Goal: Complete application form

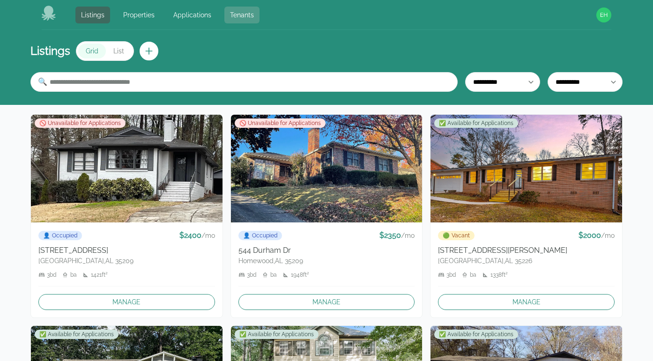
click at [239, 15] on link "Tenants" at bounding box center [241, 15] width 35 height 17
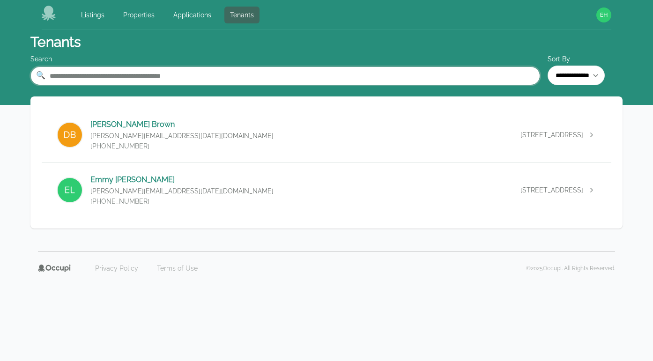
click at [154, 79] on input "text" at bounding box center [285, 76] width 510 height 19
click at [183, 288] on footer "Privacy Policy Terms of Use © 2025 Occupi. All Rights Reserved." at bounding box center [327, 279] width 600 height 57
click at [191, 139] on div "[PERSON_NAME] [PERSON_NAME][EMAIL_ADDRESS][DATE][DOMAIN_NAME] (205) 267-[GEOGRA…" at bounding box center [327, 135] width 570 height 54
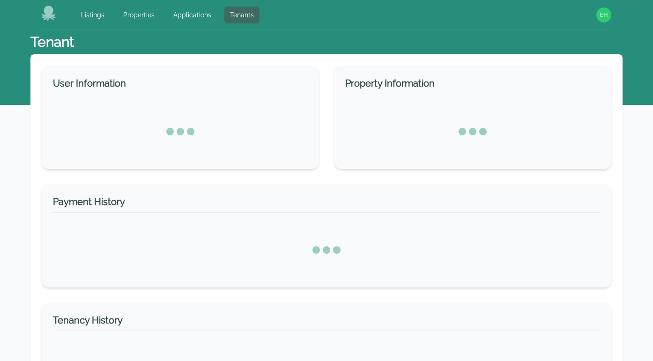
select select "*"
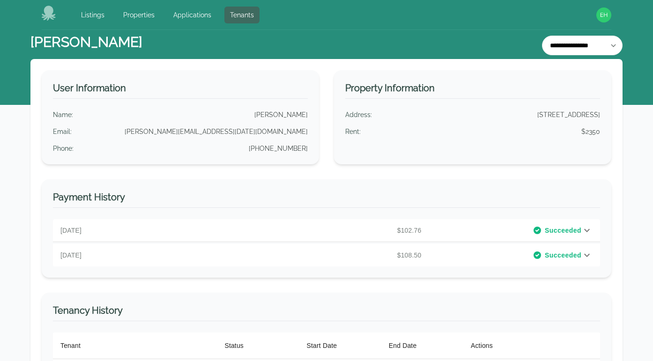
click at [359, 228] on p "$102.76" at bounding box center [334, 230] width 182 height 9
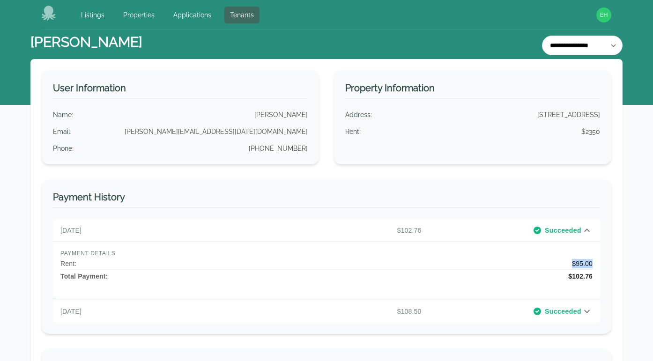
drag, startPoint x: 570, startPoint y: 265, endPoint x: 593, endPoint y: 264, distance: 23.4
click at [593, 264] on div "PAYMENT DETAILS Rent : $95.00 Total Payment: $102.76" at bounding box center [326, 270] width 547 height 56
click at [358, 232] on p "$102.76" at bounding box center [334, 230] width 182 height 9
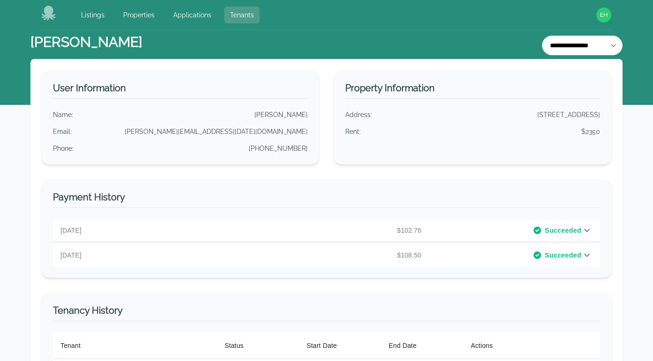
click at [242, 19] on link "Tenants" at bounding box center [241, 15] width 35 height 17
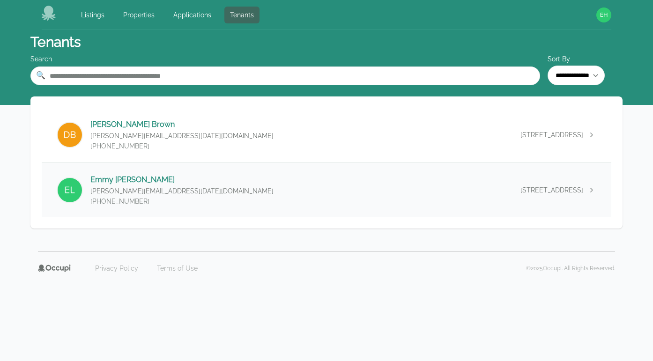
click at [207, 196] on div "Emmy Leigh [EMAIL_ADDRESS][DATE][DOMAIN_NAME] [PHONE_NUMBER] [STREET_ADDRESS]" at bounding box center [327, 190] width 570 height 54
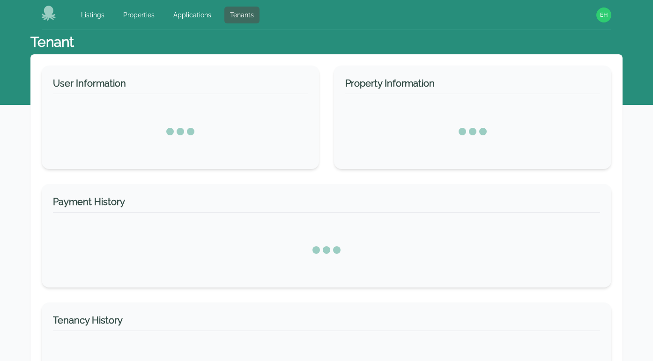
select select "*"
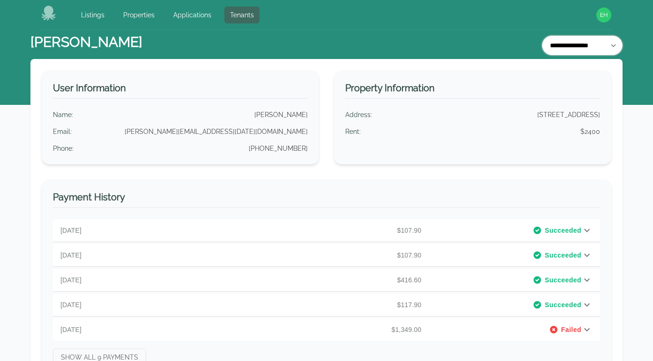
click at [542, 45] on select "**********" at bounding box center [582, 46] width 81 height 20
click at [239, 14] on link "Tenants" at bounding box center [241, 15] width 35 height 17
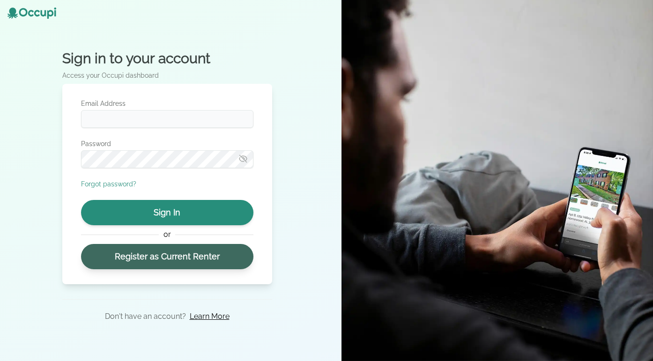
click at [127, 259] on link "Register as Current Renter" at bounding box center [167, 256] width 172 height 25
click at [171, 263] on link "Register as Current Renter" at bounding box center [167, 256] width 172 height 25
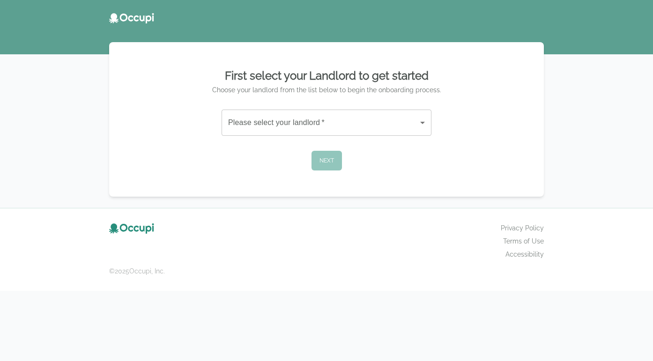
click at [352, 120] on body "First select your Landlord to get started Choose your landlord from the list be…" at bounding box center [326, 180] width 653 height 361
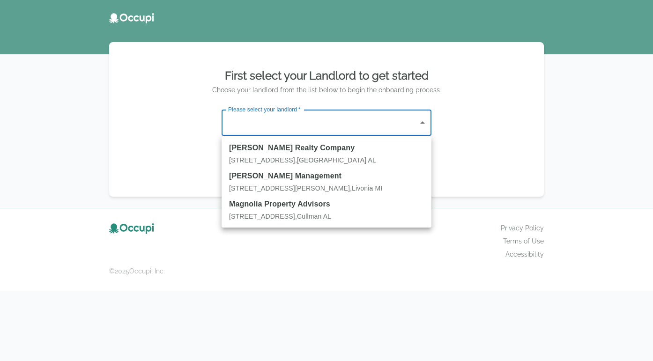
click at [272, 217] on span "417 3rd Ave SW ," at bounding box center [263, 216] width 68 height 7
type input "**********"
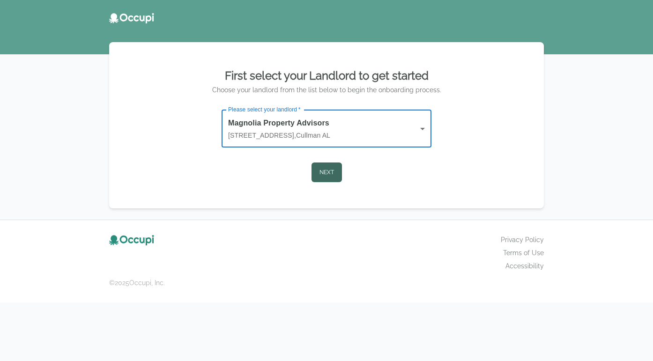
click at [333, 176] on button "Next" at bounding box center [327, 173] width 30 height 20
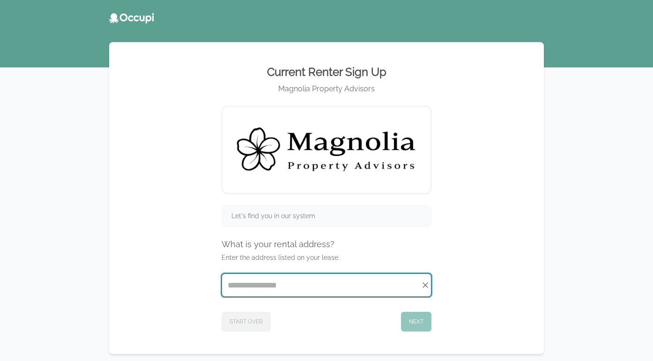
click at [266, 291] on input "Start typing..." at bounding box center [326, 285] width 209 height 22
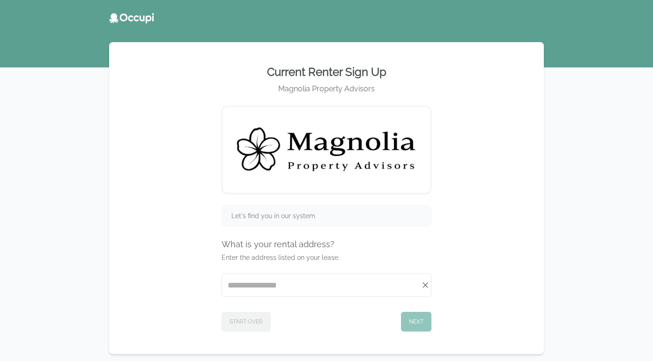
click at [165, 265] on div "Current Renter Sign Up Magnolia Property Advisors Let's find you in our system …" at bounding box center [326, 197] width 412 height 289
